Goal: Task Accomplishment & Management: Manage account settings

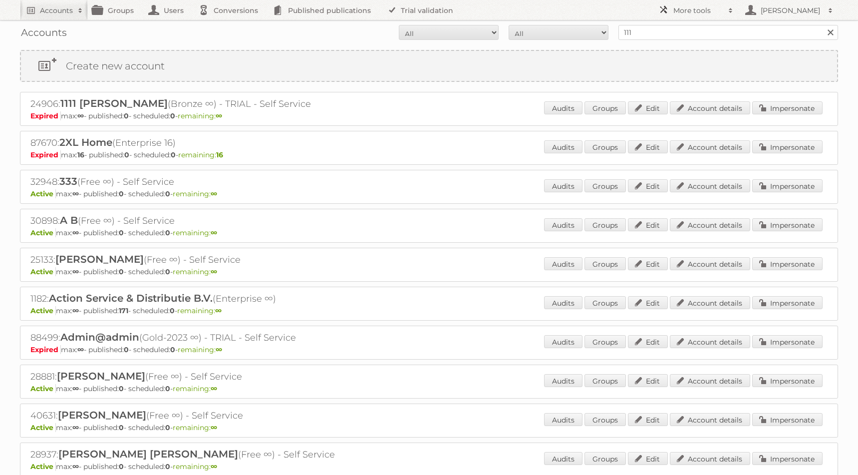
click at [699, 13] on h2 "More tools" at bounding box center [698, 10] width 50 height 10
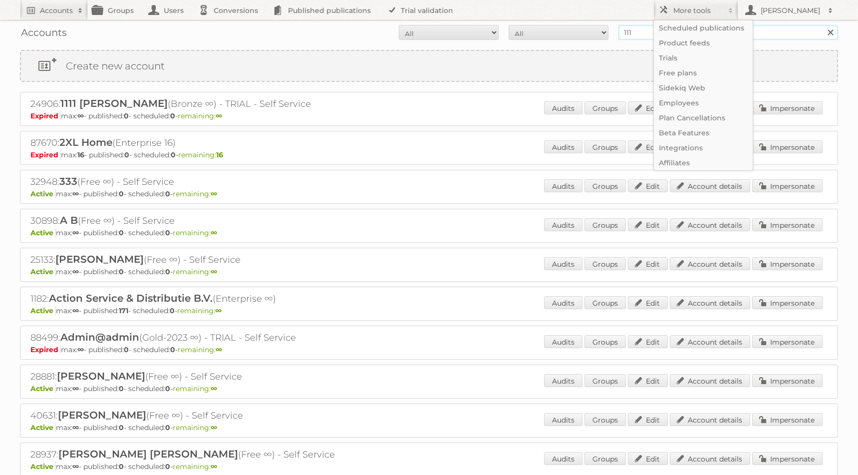
click at [639, 34] on input "111" at bounding box center [728, 32] width 220 height 15
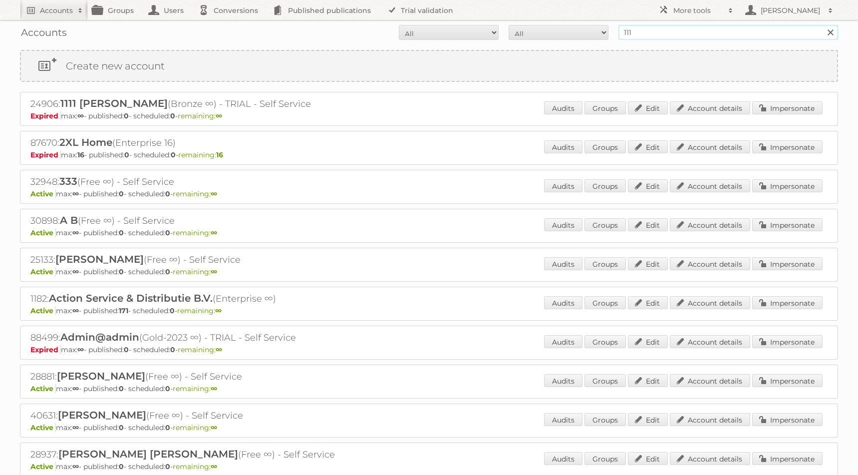
click at [639, 34] on input "111" at bounding box center [728, 32] width 220 height 15
type input "s.kruger"
click at [822, 25] on input "Search" at bounding box center [829, 32] width 15 height 15
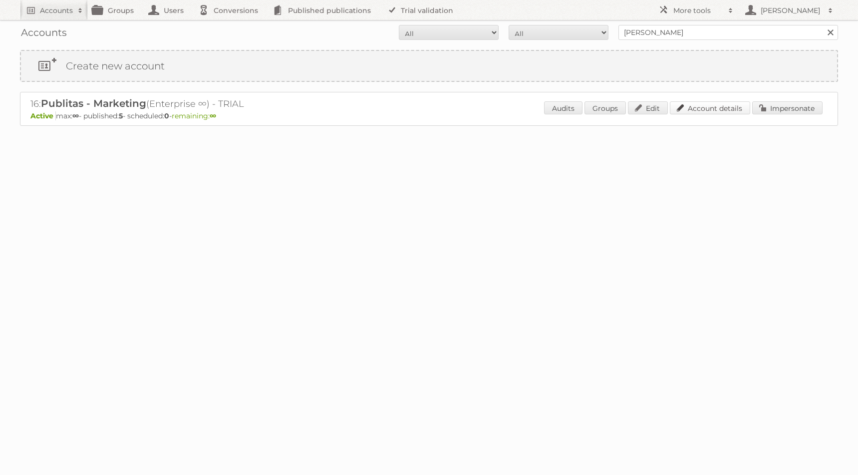
click at [727, 109] on link "Account details" at bounding box center [710, 107] width 80 height 13
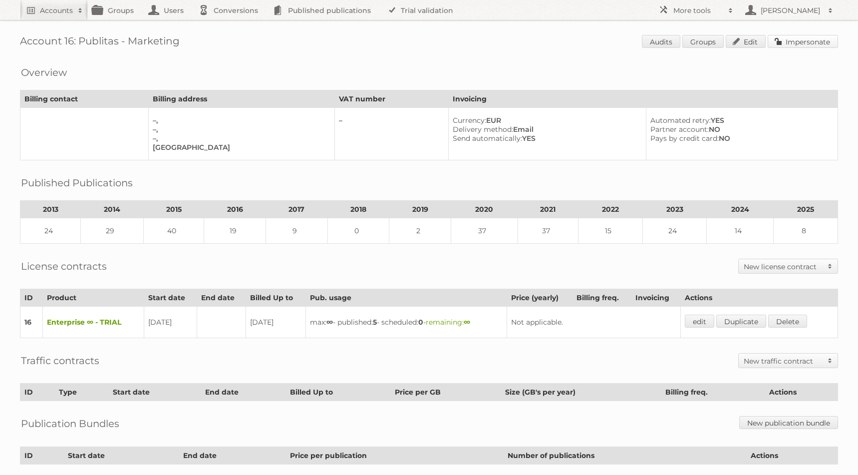
click at [794, 46] on link "Impersonate" at bounding box center [803, 41] width 70 height 13
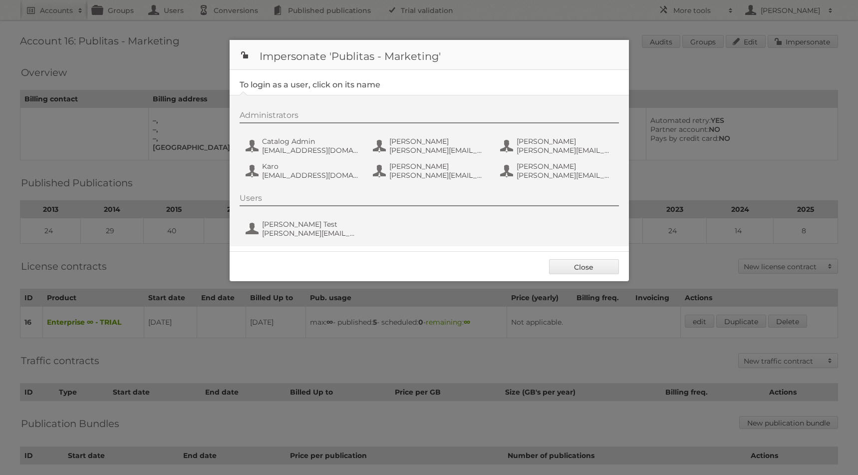
click at [509, 31] on div at bounding box center [429, 237] width 858 height 475
click at [581, 265] on link "Close" at bounding box center [584, 266] width 70 height 15
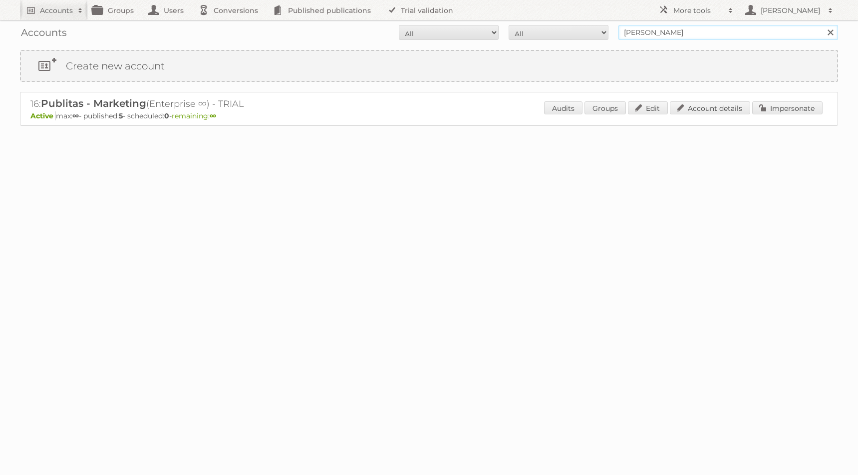
click at [664, 33] on input "s.kruger" at bounding box center [728, 32] width 220 height 15
click at [664, 33] on input "[PERSON_NAME]" at bounding box center [728, 32] width 220 height 15
type input "sarah kruger"
click at [822, 25] on input "Search" at bounding box center [829, 32] width 15 height 15
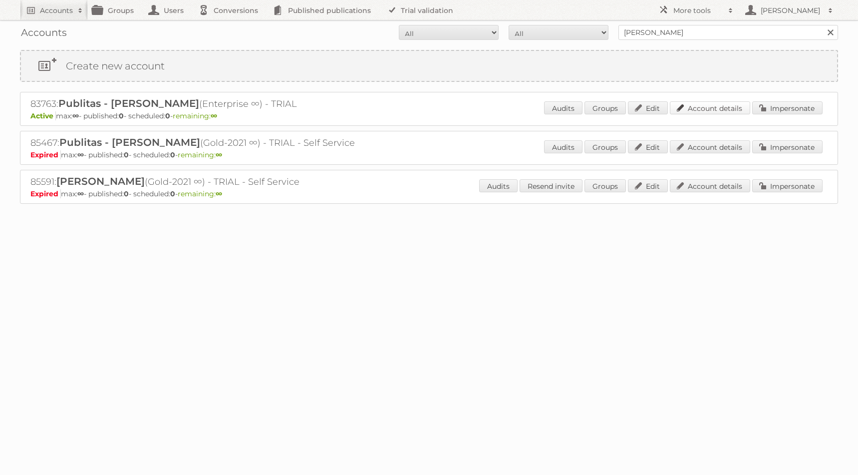
click at [724, 107] on link "Account details" at bounding box center [710, 107] width 80 height 13
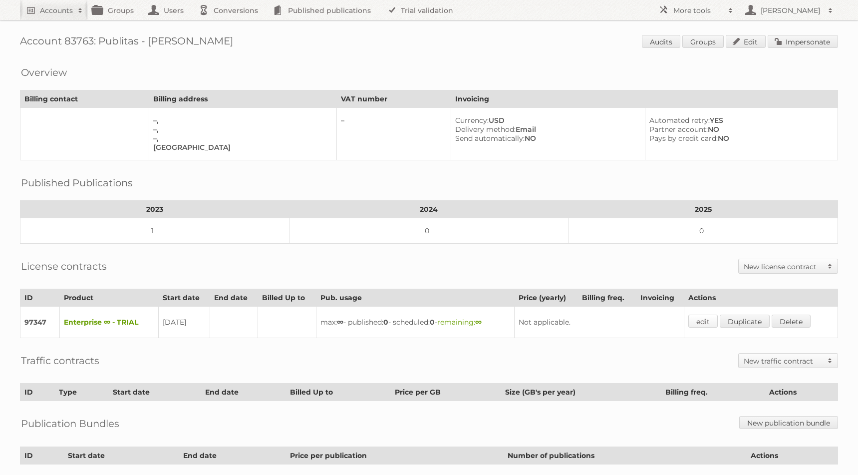
click at [704, 318] on link "edit" at bounding box center [702, 320] width 29 height 13
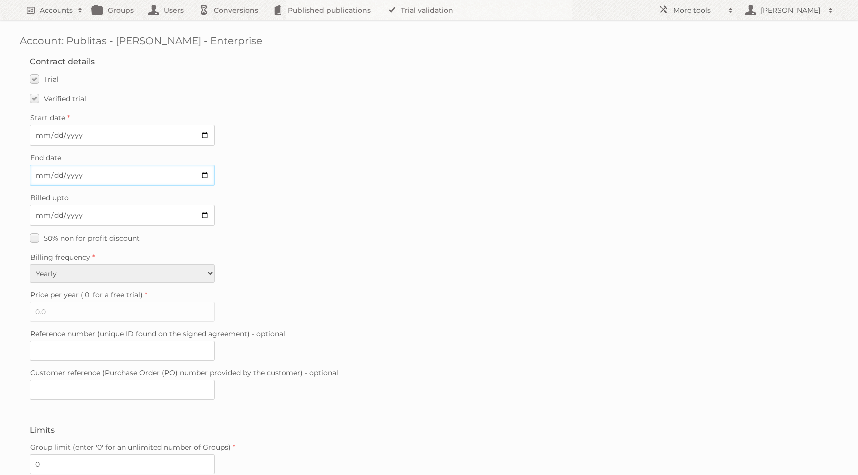
click at [79, 178] on input "End date" at bounding box center [122, 175] width 185 height 21
click at [44, 174] on input "End date" at bounding box center [122, 175] width 185 height 21
click at [204, 175] on input "End date" at bounding box center [122, 175] width 185 height 21
type input "2025-09-04"
click at [263, 140] on div "Start date 2022-09-30" at bounding box center [429, 128] width 798 height 35
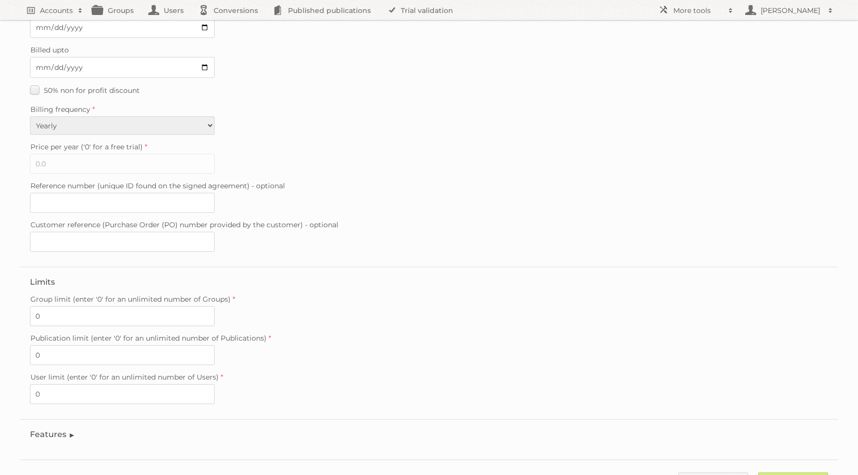
scroll to position [183, 0]
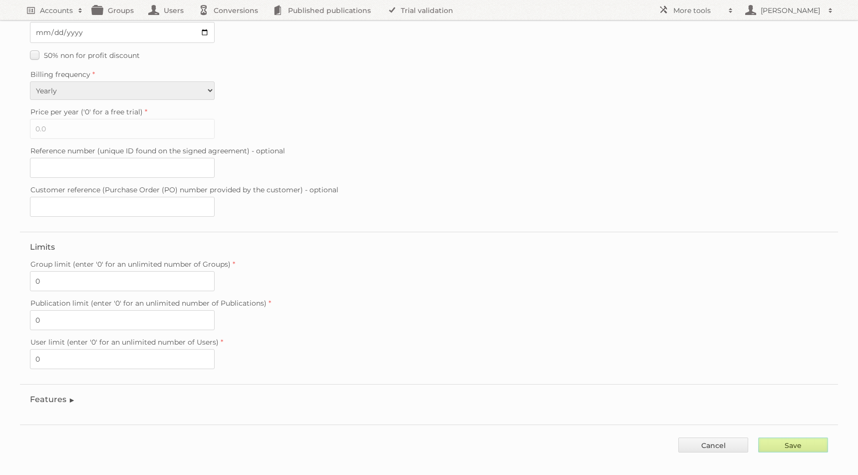
click at [813, 437] on input "Save" at bounding box center [793, 444] width 70 height 15
type input "..."
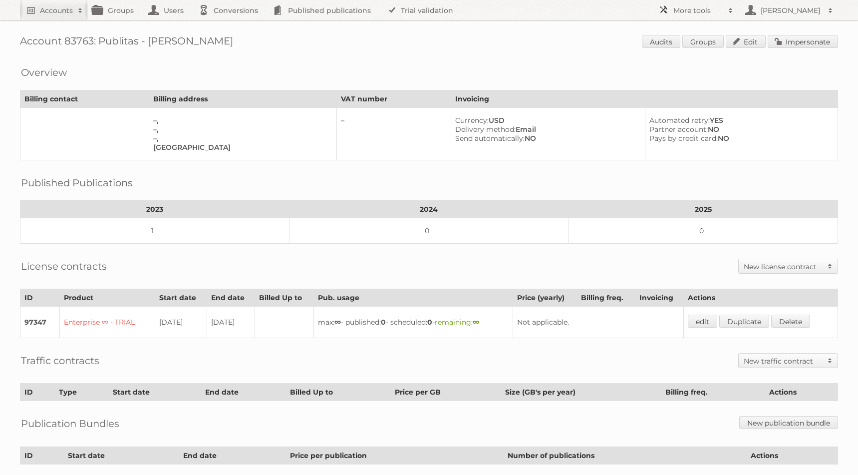
click at [714, 14] on h2 "More tools" at bounding box center [698, 10] width 50 height 10
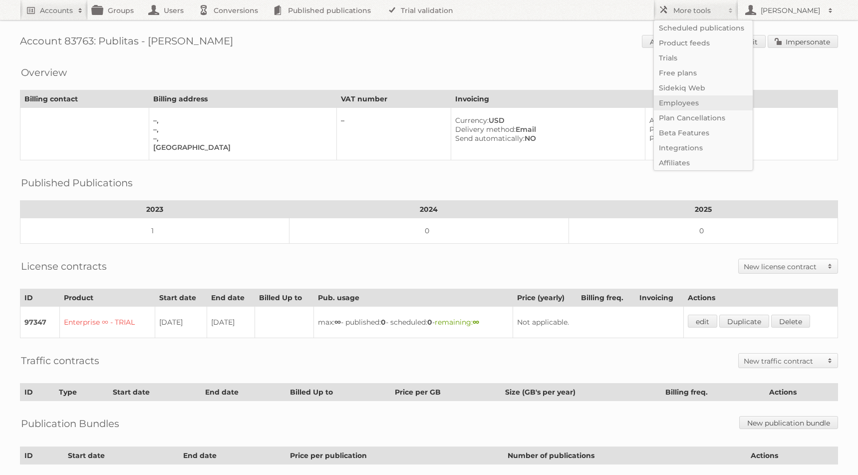
click at [726, 104] on link "Employees" at bounding box center [703, 102] width 99 height 15
